Goal: Task Accomplishment & Management: Manage account settings

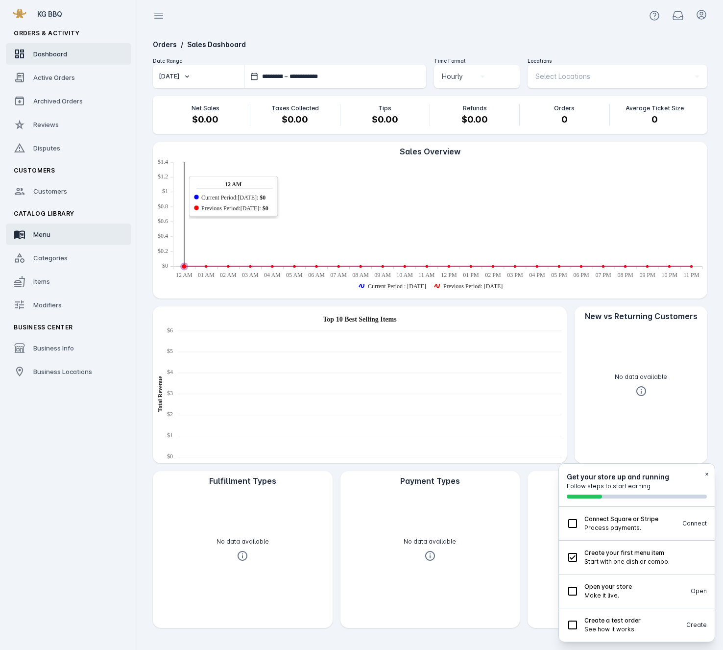
click at [40, 237] on span "Menu" at bounding box center [41, 234] width 17 height 8
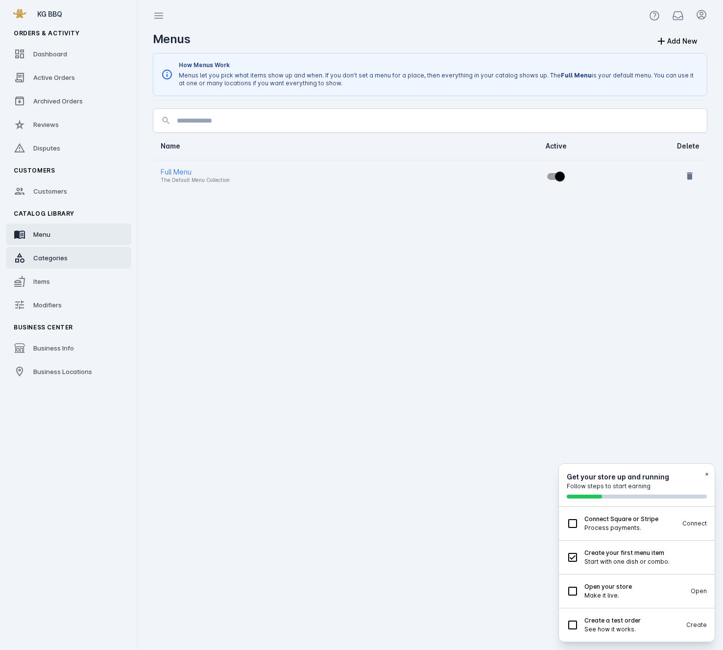
click at [45, 265] on link "Categories" at bounding box center [68, 258] width 125 height 22
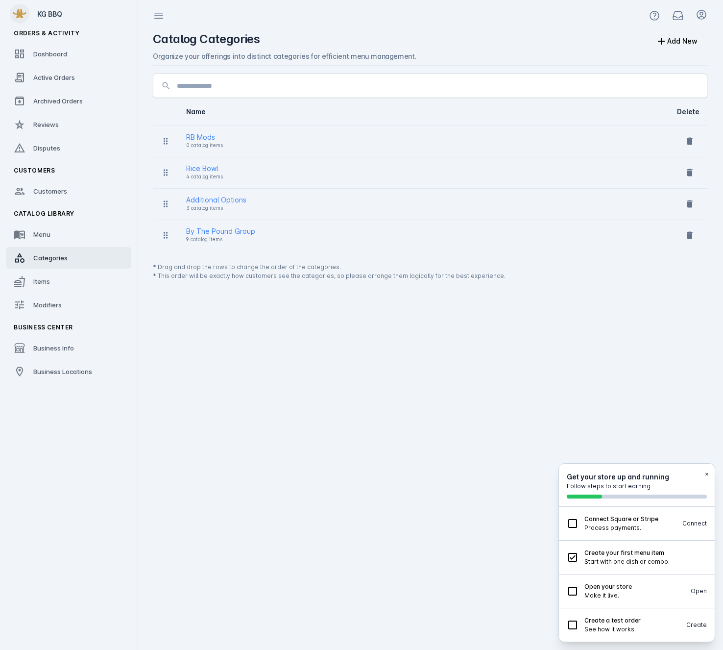
click at [22, 16] on span at bounding box center [20, 14] width 24 height 24
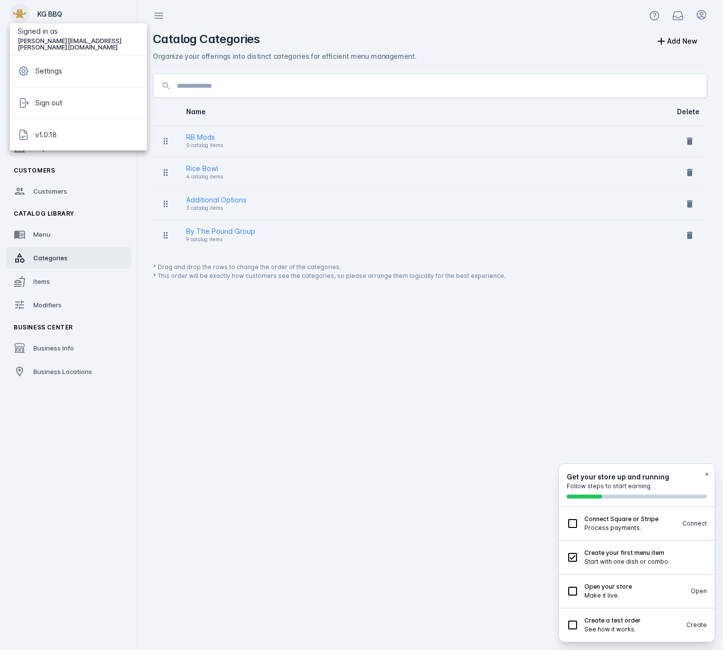
click at [22, 16] on div at bounding box center [361, 325] width 723 height 650
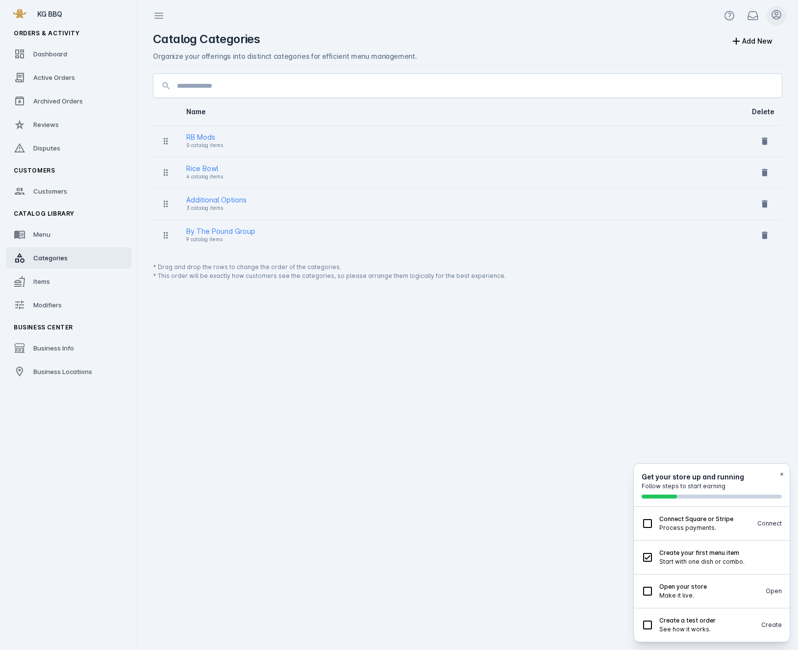
click at [723, 15] on icon at bounding box center [776, 14] width 9 height 9
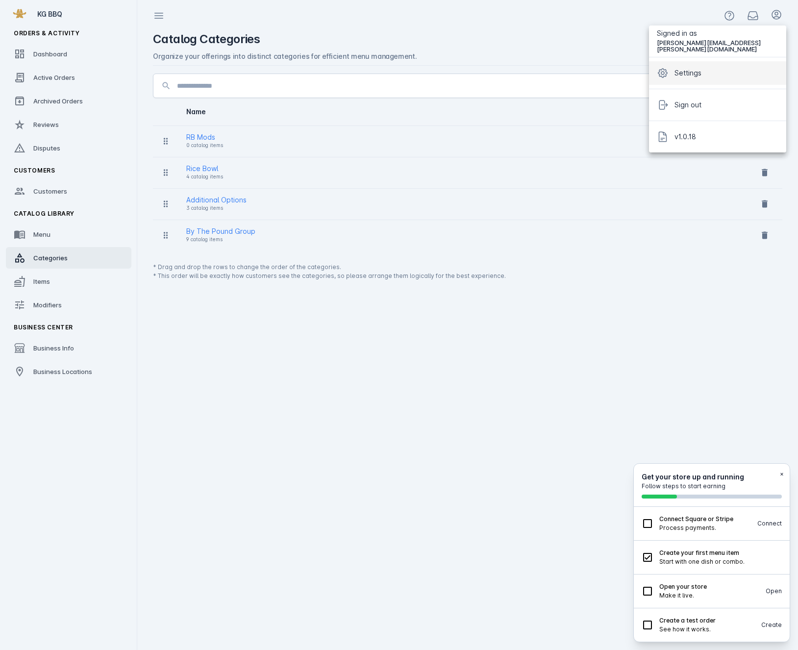
click at [701, 71] on span "Settings" at bounding box center [687, 73] width 27 height 12
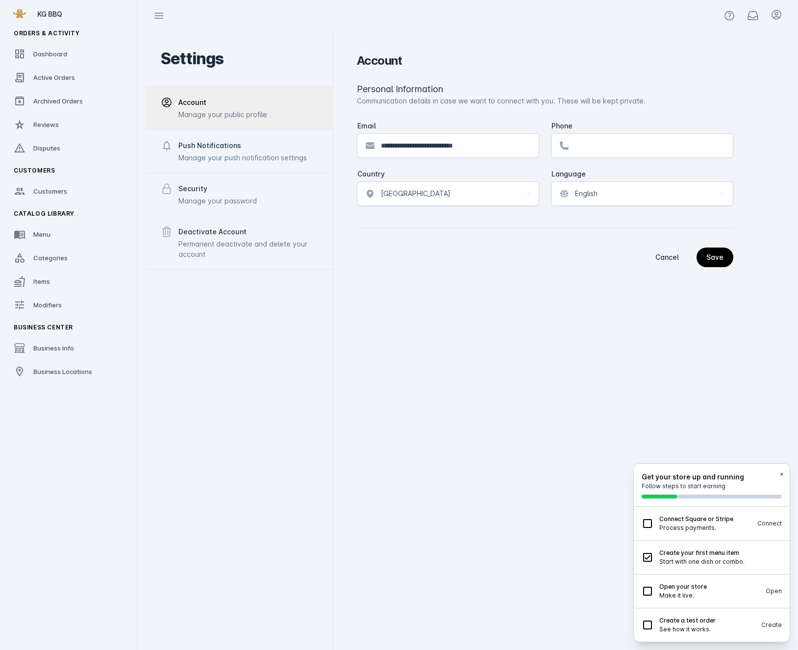
click at [184, 237] on div "Deactivate Account" at bounding box center [247, 232] width 139 height 12
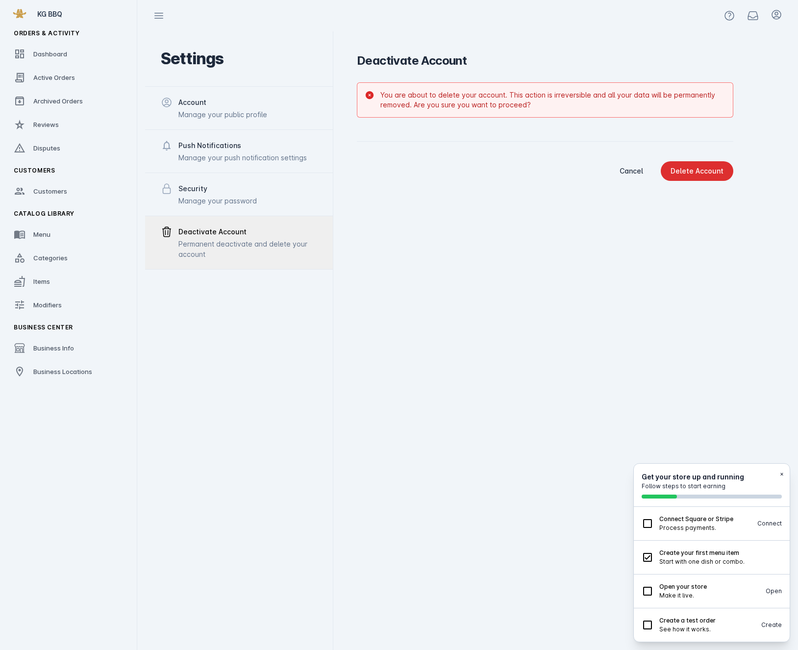
click at [692, 173] on span "Delete Account" at bounding box center [696, 171] width 53 height 7
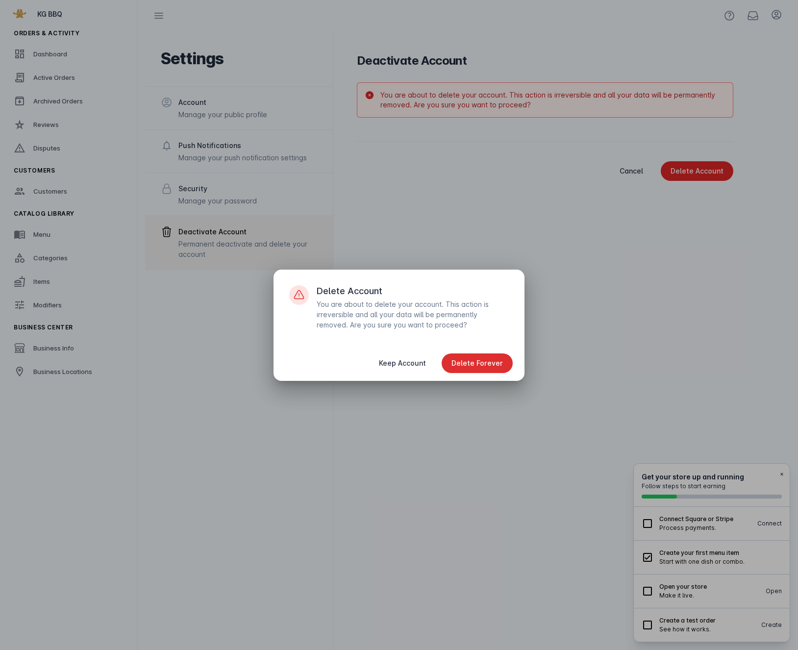
click at [476, 366] on span "Delete Forever" at bounding box center [476, 363] width 51 height 7
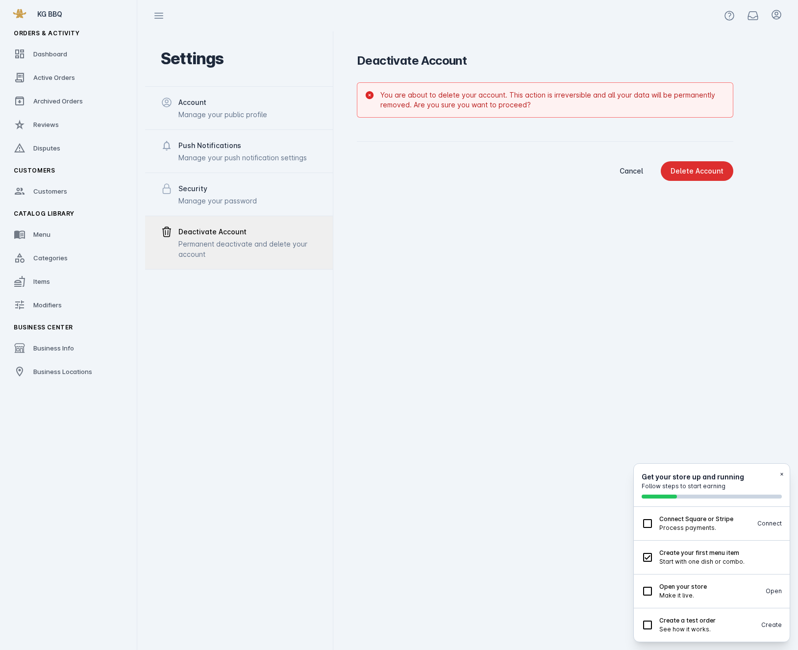
click at [702, 169] on span "Delete Account" at bounding box center [696, 171] width 53 height 7
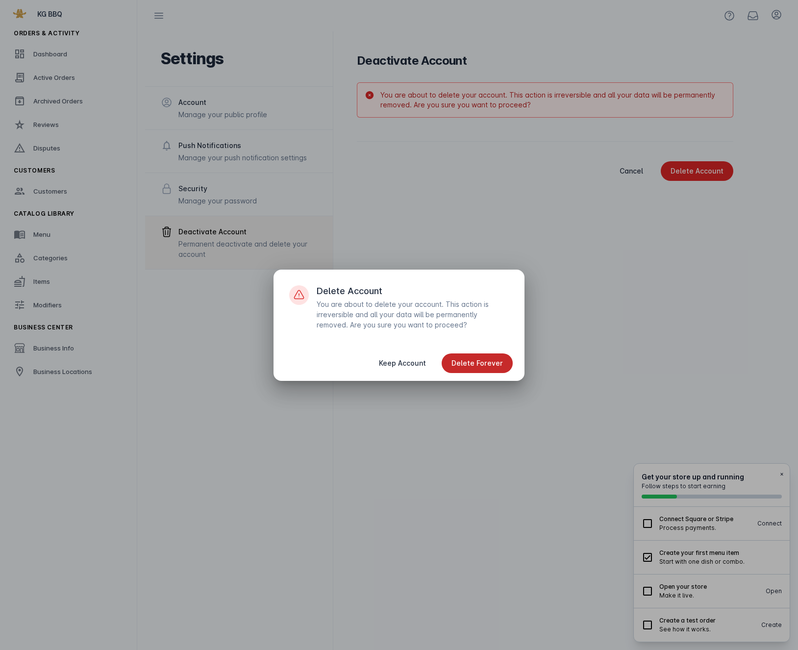
click at [495, 365] on span "Delete Forever" at bounding box center [476, 363] width 51 height 7
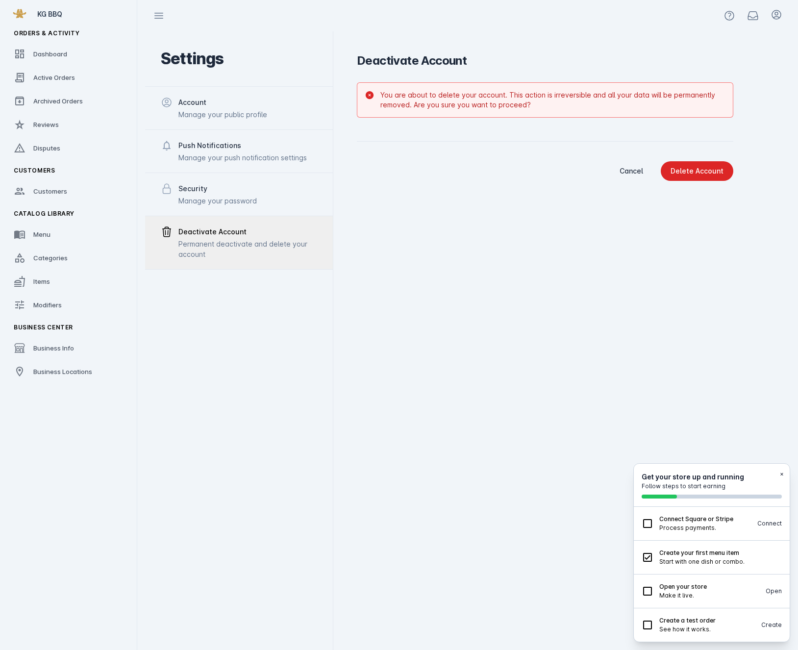
click at [702, 168] on span "Delete Account" at bounding box center [696, 171] width 53 height 7
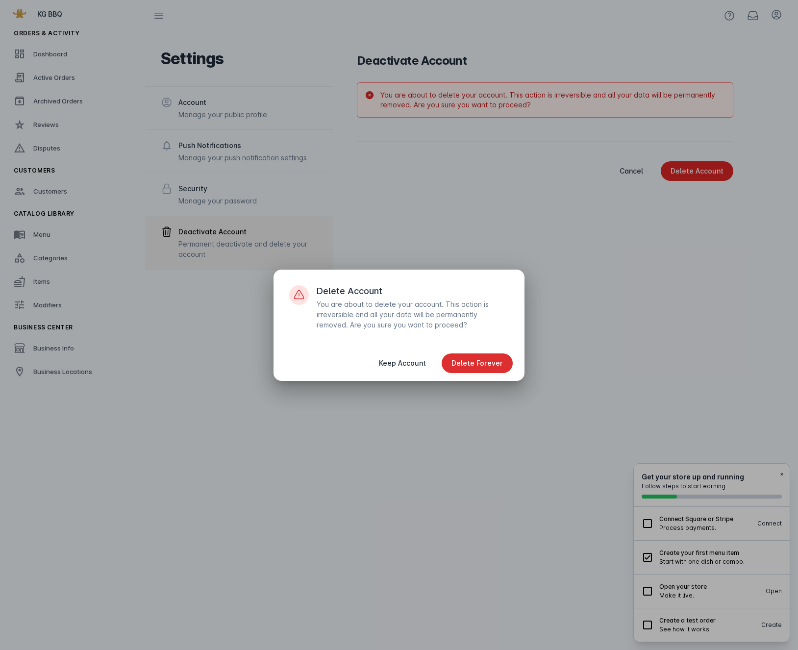
click at [503, 355] on span "button" at bounding box center [476, 363] width 71 height 24
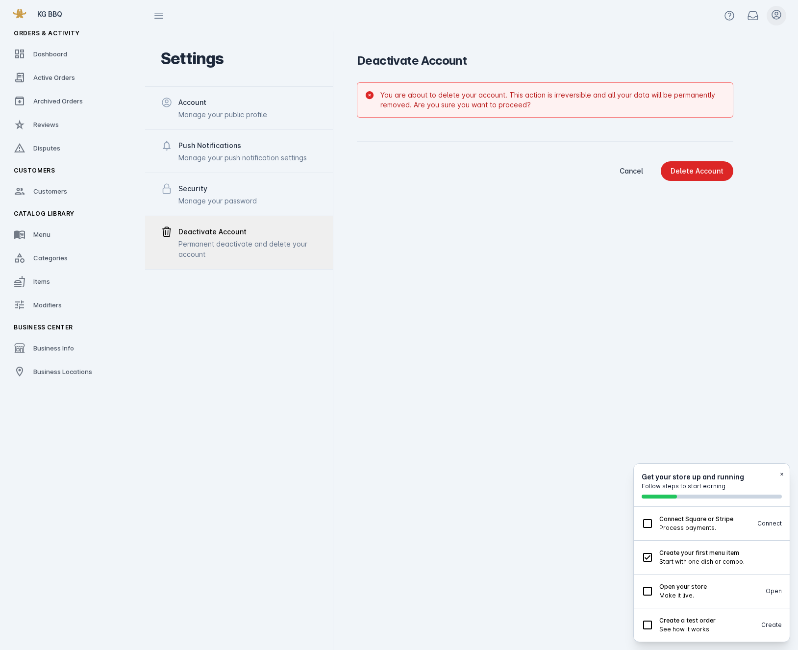
click at [775, 14] on icon at bounding box center [776, 14] width 9 height 9
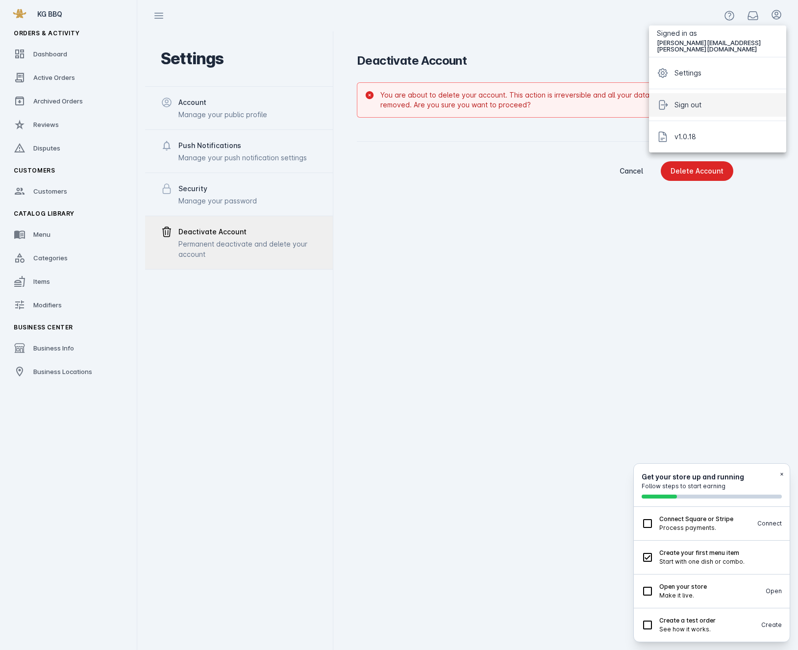
click at [701, 104] on span "Sign out" at bounding box center [687, 105] width 27 height 12
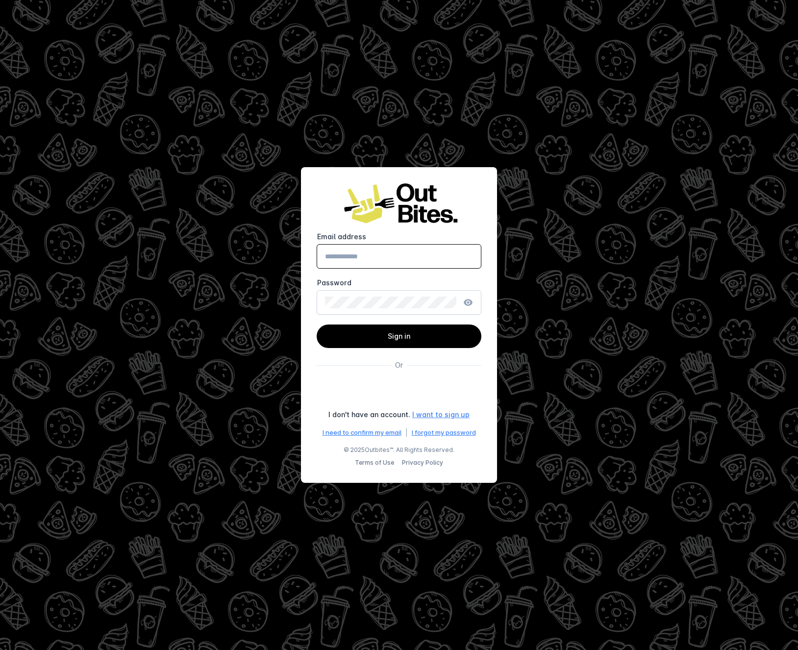
click at [643, 299] on div at bounding box center [399, 325] width 798 height 650
